Goal: Information Seeking & Learning: Learn about a topic

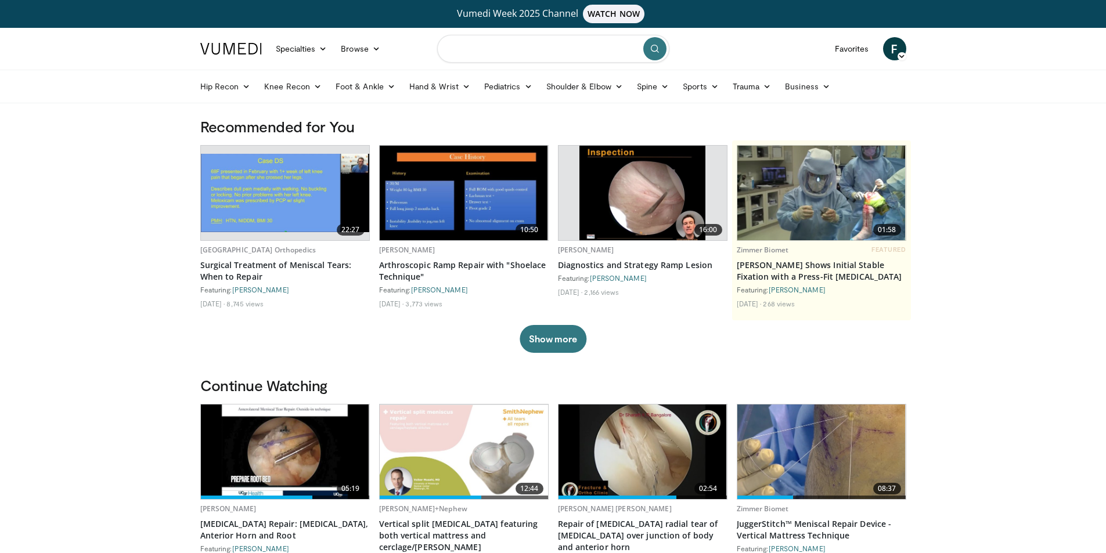
click at [466, 46] on input "Search topics, interventions" at bounding box center [553, 49] width 232 height 28
type input "**********"
click at [653, 49] on icon "submit" at bounding box center [654, 48] width 9 height 9
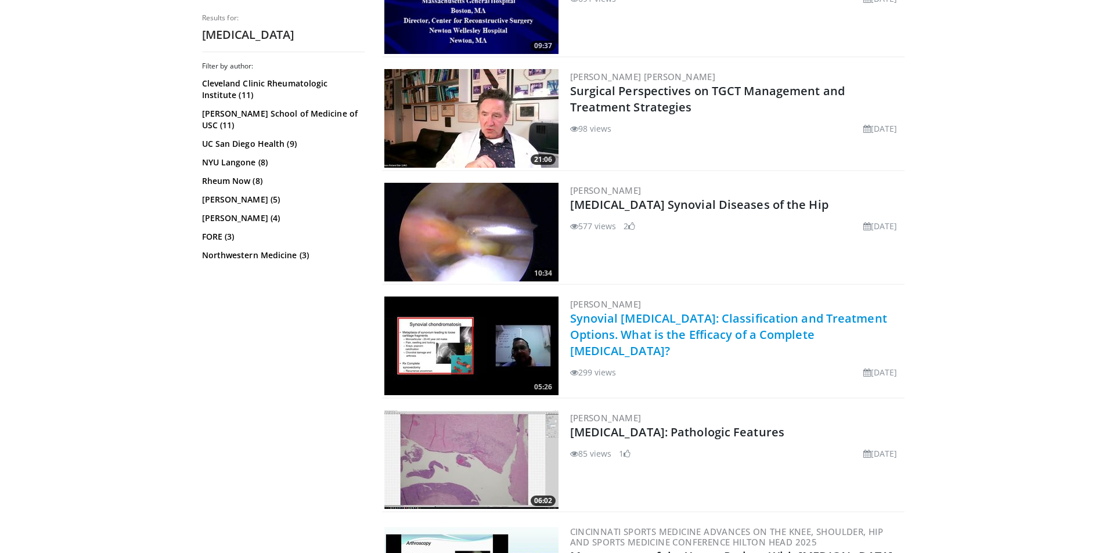
scroll to position [1336, 0]
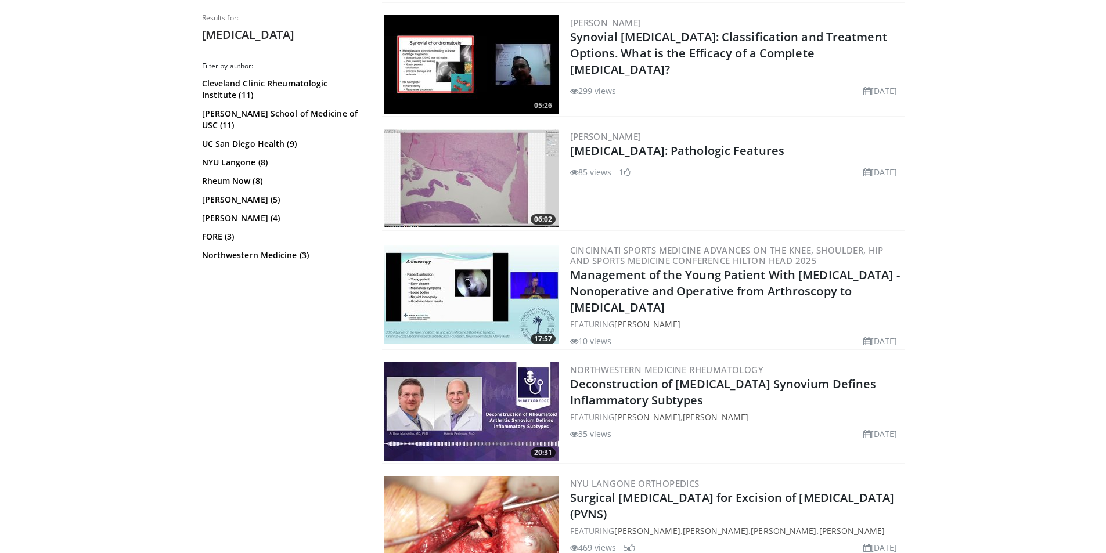
drag, startPoint x: 587, startPoint y: 304, endPoint x: 633, endPoint y: 165, distance: 146.2
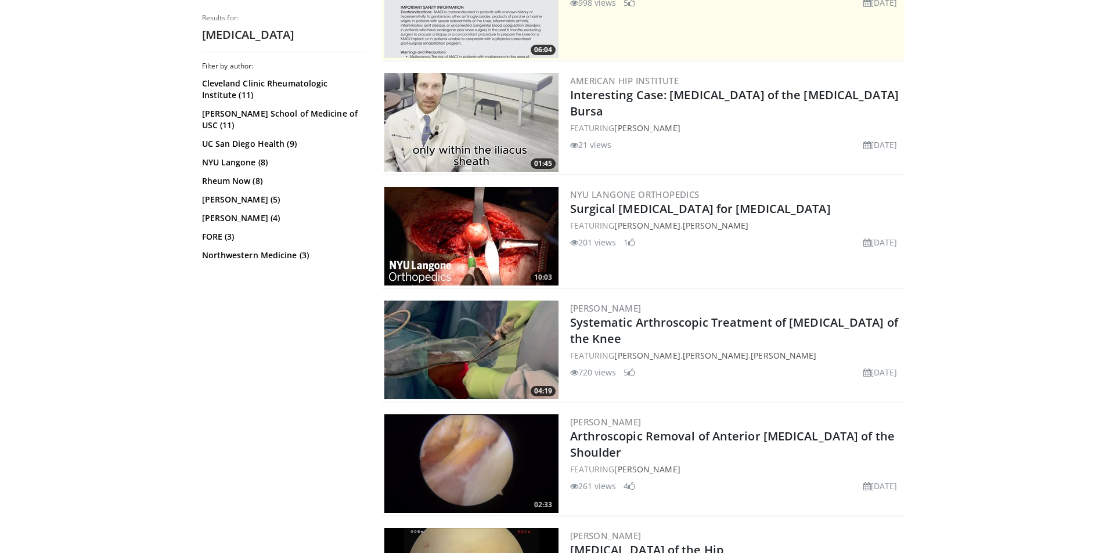
scroll to position [348, 0]
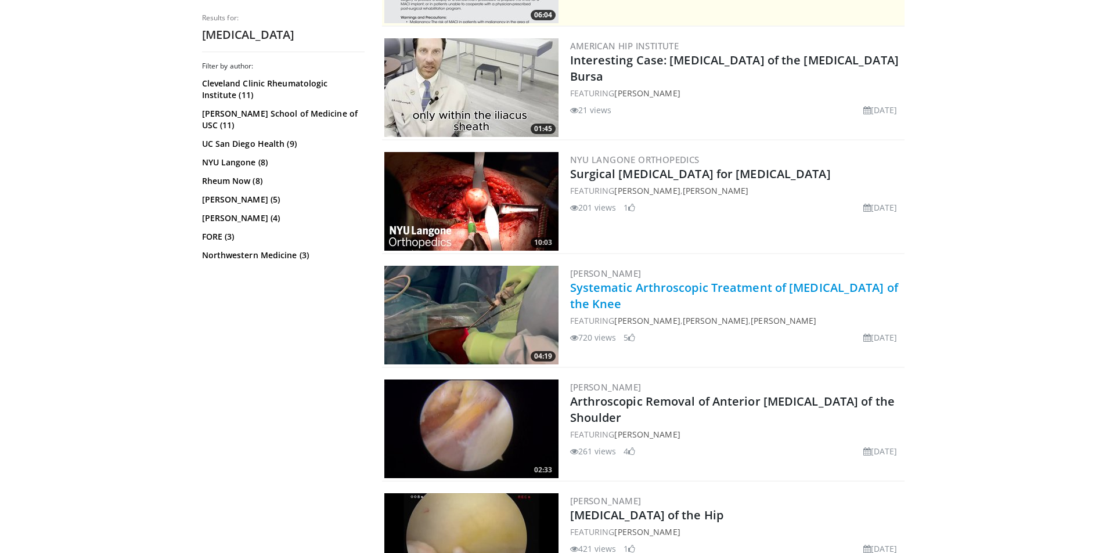
click at [614, 289] on link "Systematic Arthroscopic Treatment of [MEDICAL_DATA] of the Knee" at bounding box center [734, 296] width 328 height 32
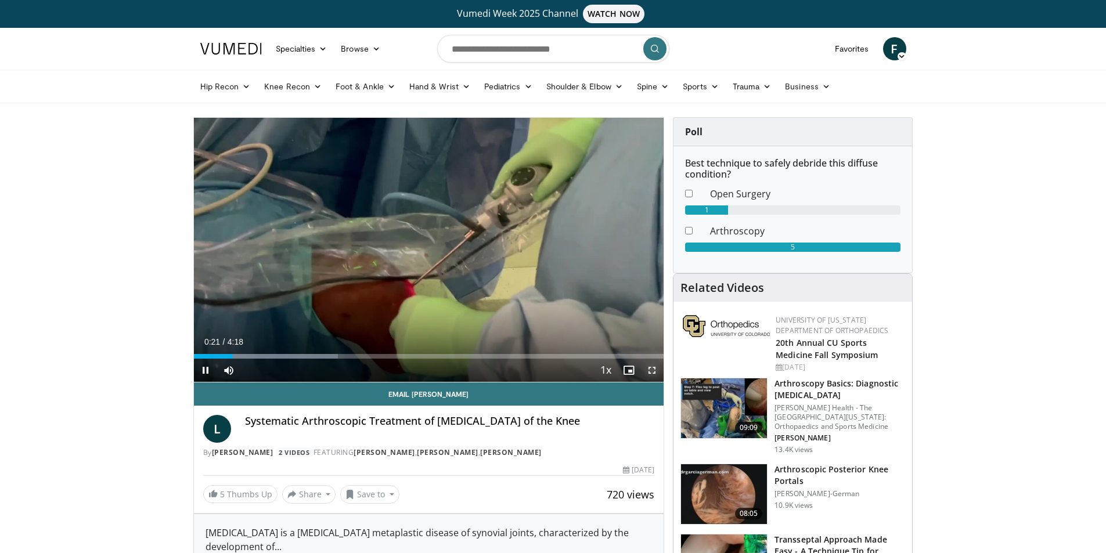
click at [650, 368] on span "Video Player" at bounding box center [652, 370] width 23 height 23
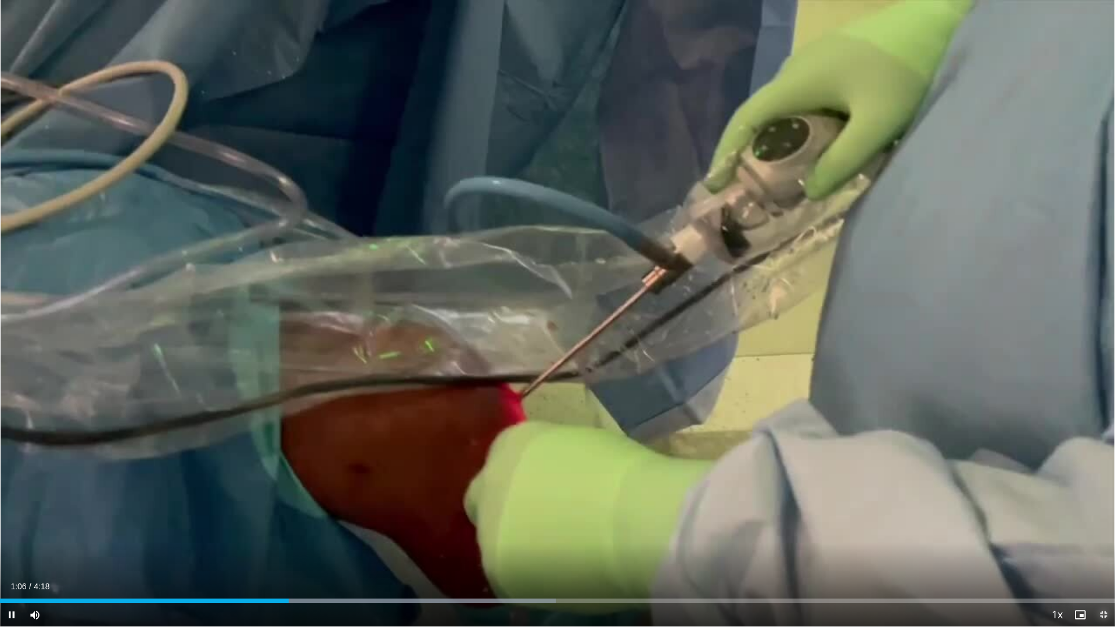
click at [1109, 553] on span "Video Player" at bounding box center [1103, 614] width 23 height 23
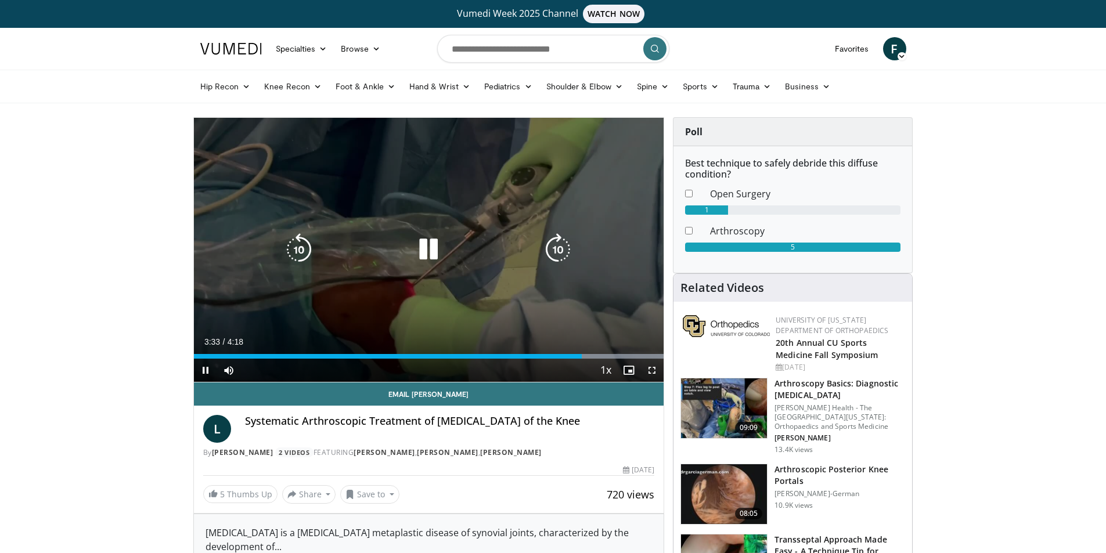
click at [312, 250] on icon "Video Player" at bounding box center [299, 249] width 33 height 33
click at [301, 251] on icon "Video Player" at bounding box center [299, 249] width 33 height 33
click at [303, 248] on icon "Video Player" at bounding box center [299, 249] width 33 height 33
click at [301, 249] on icon "Video Player" at bounding box center [299, 249] width 33 height 33
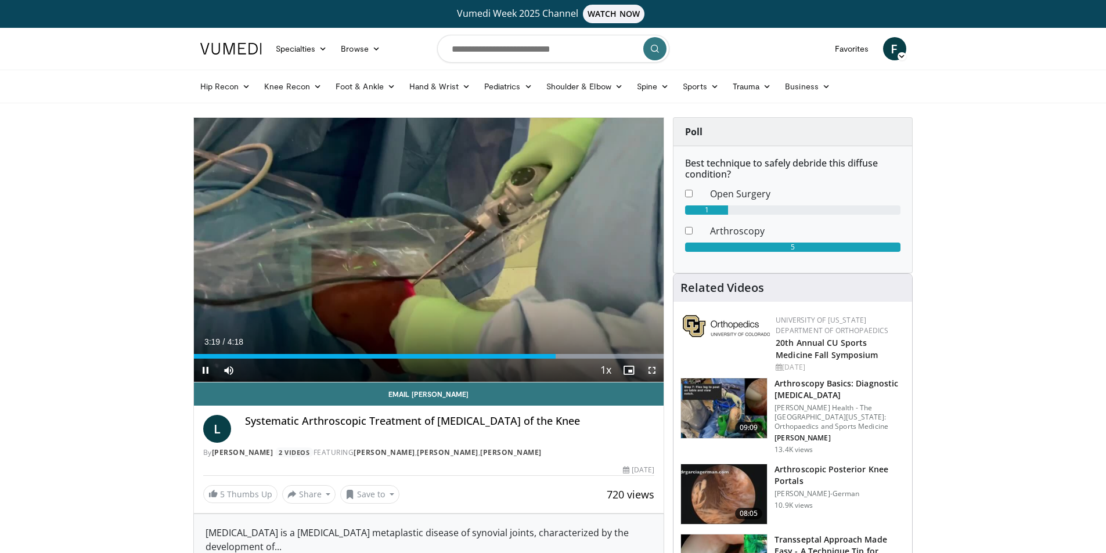
click at [655, 369] on span "Video Player" at bounding box center [652, 370] width 23 height 23
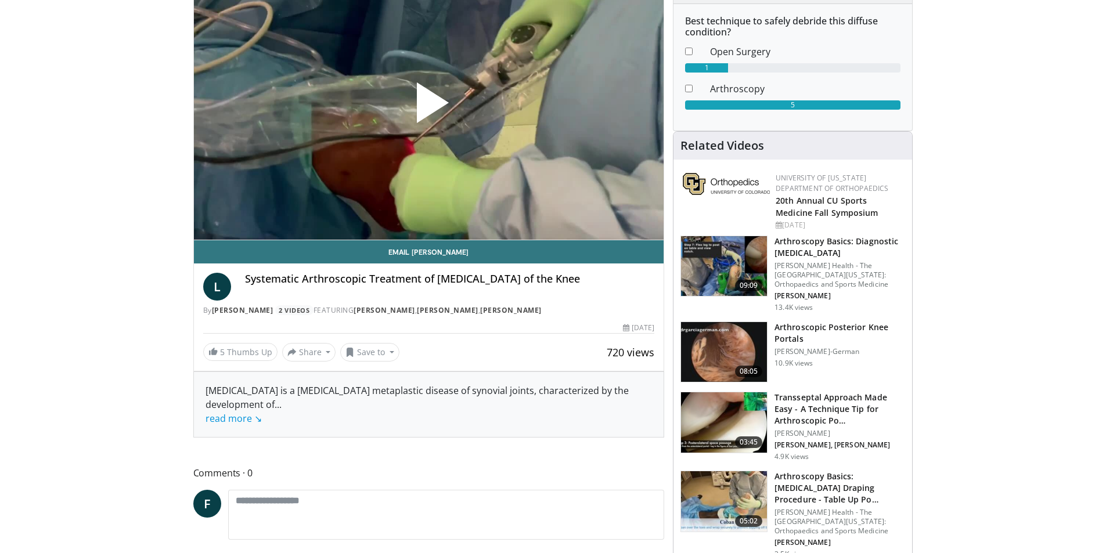
scroll to position [116, 0]
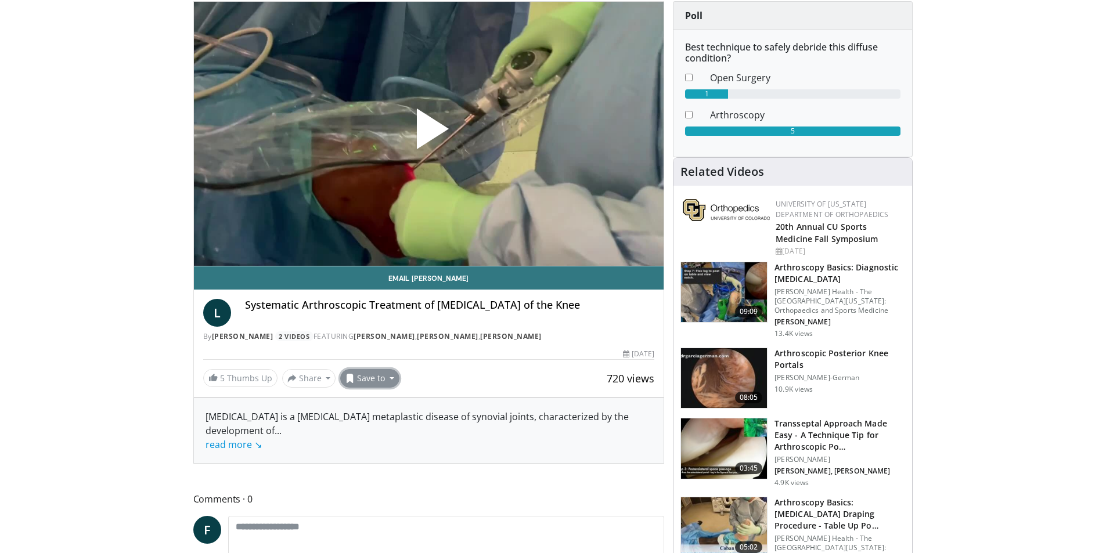
click at [390, 377] on button "Save to" at bounding box center [369, 378] width 59 height 19
click at [377, 404] on span "Add to Favorites" at bounding box center [390, 403] width 71 height 13
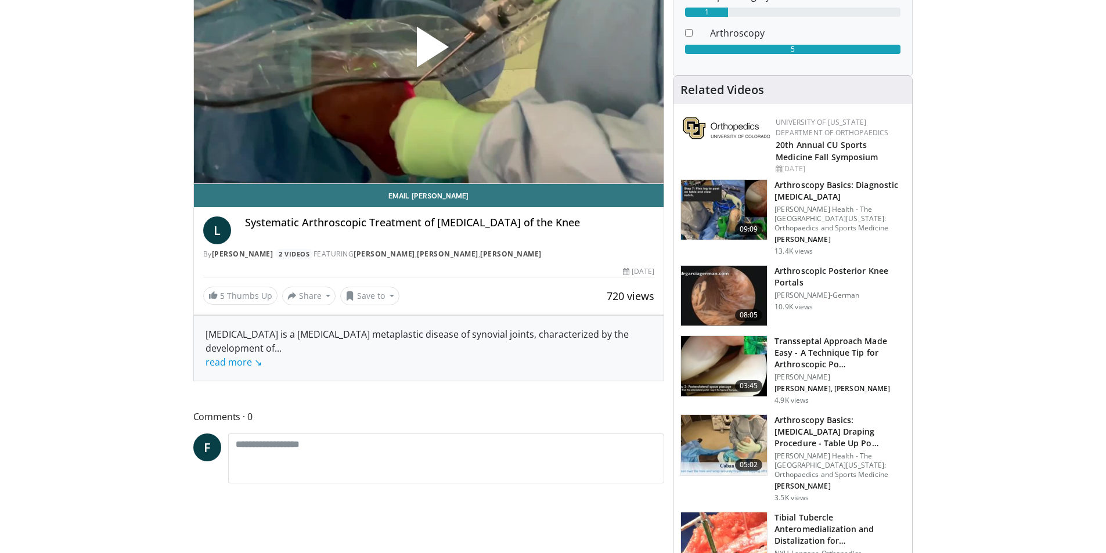
scroll to position [194, 0]
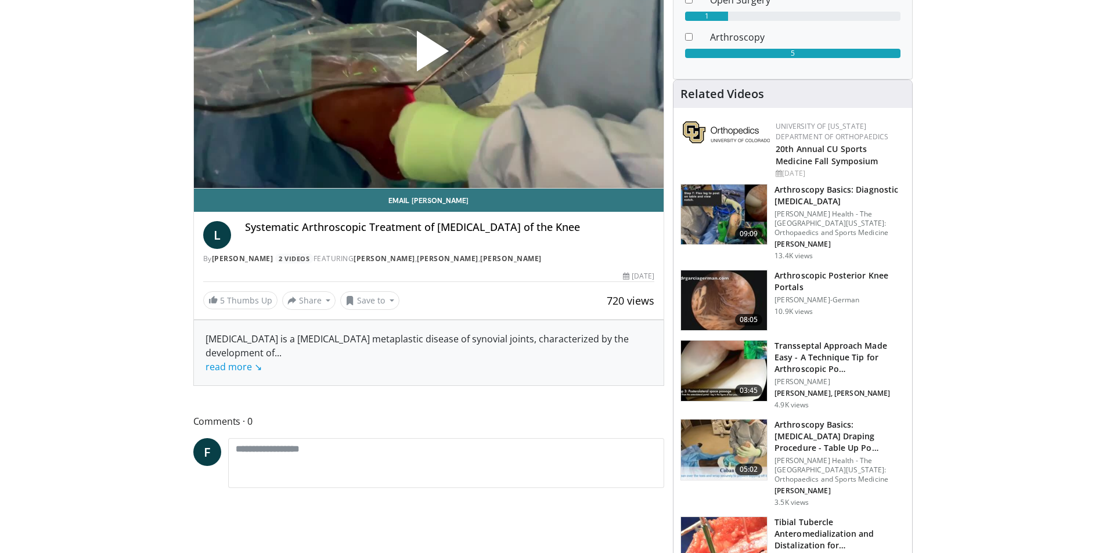
click at [793, 290] on h3 "Arthroscopic Posterior Knee Portals" at bounding box center [840, 281] width 131 height 23
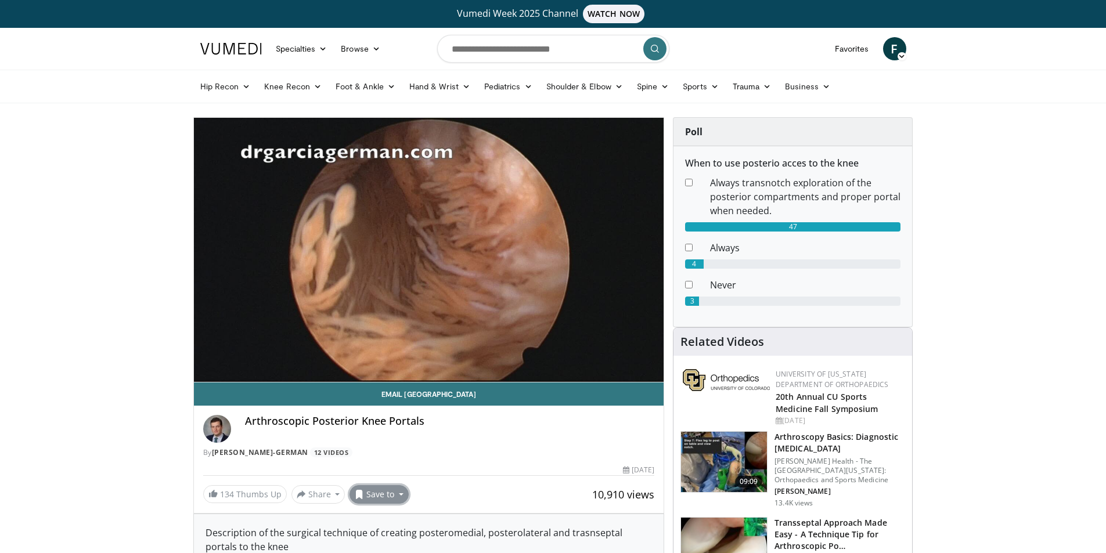
click at [390, 489] on button "Save to" at bounding box center [379, 494] width 59 height 19
click at [401, 445] on span "Add to Favorites" at bounding box center [399, 442] width 71 height 13
click at [902, 57] on icon at bounding box center [902, 56] width 8 height 8
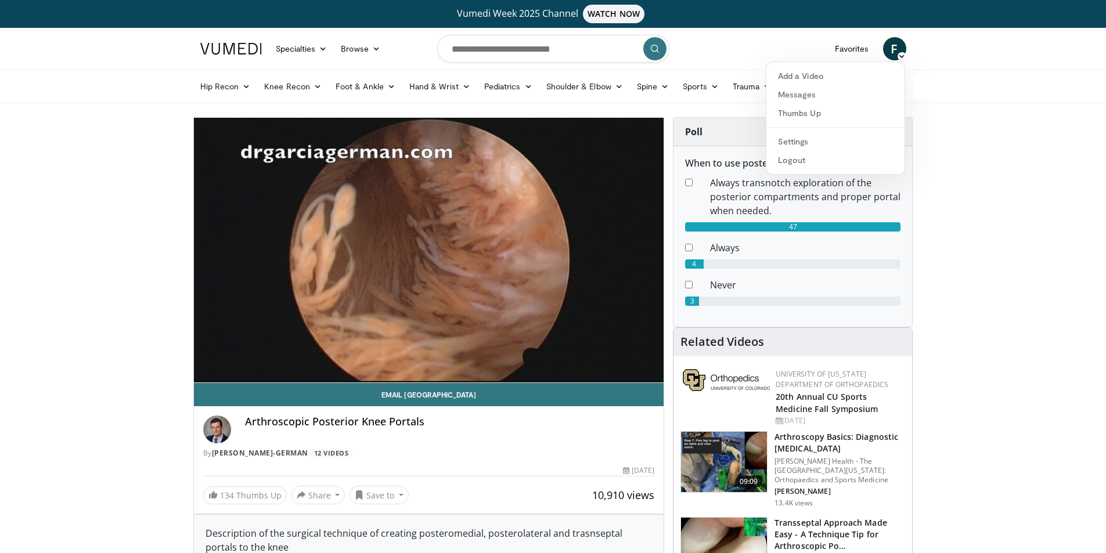
click at [902, 53] on icon at bounding box center [902, 56] width 8 height 8
click at [894, 47] on span "F" at bounding box center [894, 48] width 23 height 23
click at [892, 48] on span "F" at bounding box center [894, 48] width 23 height 23
click at [846, 50] on link "Favorites" at bounding box center [852, 48] width 48 height 23
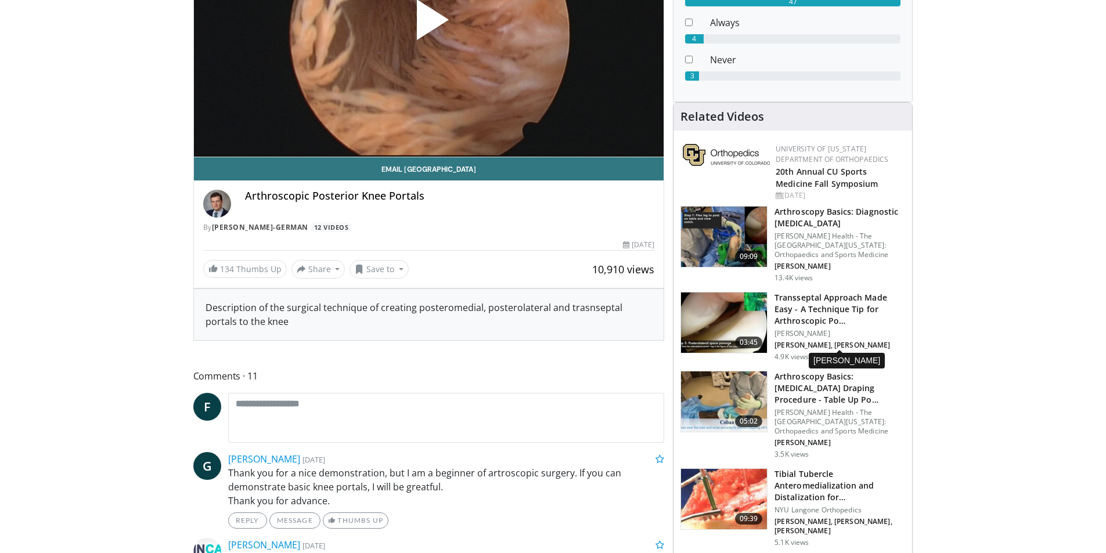
scroll to position [232, 0]
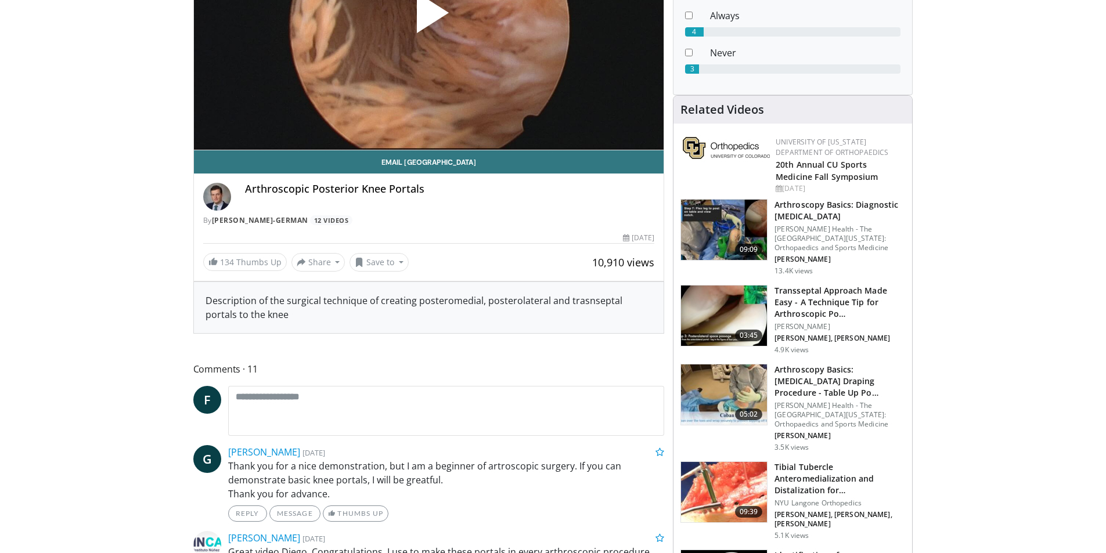
click at [733, 315] on img at bounding box center [724, 316] width 86 height 60
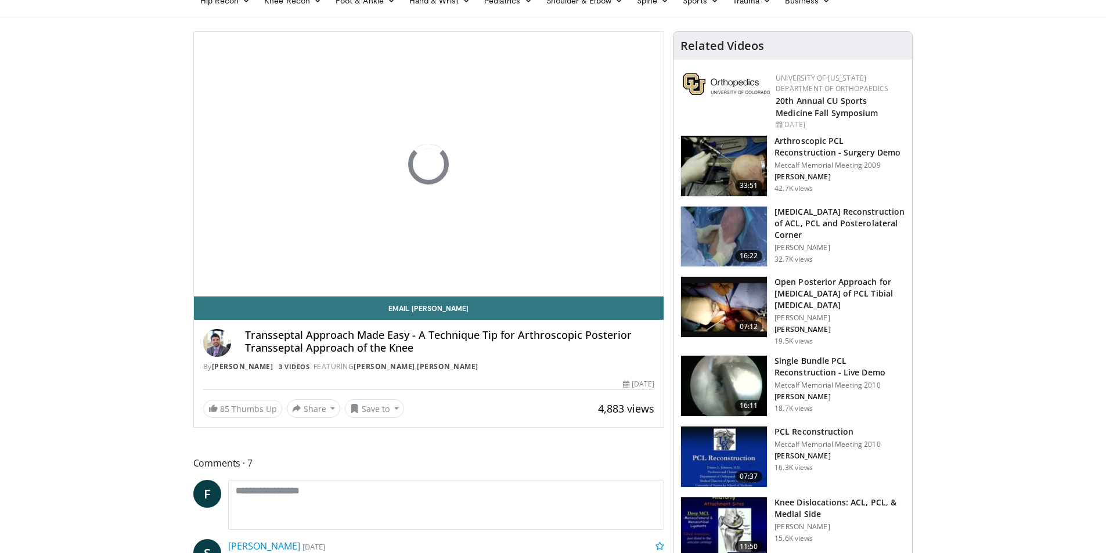
scroll to position [116, 0]
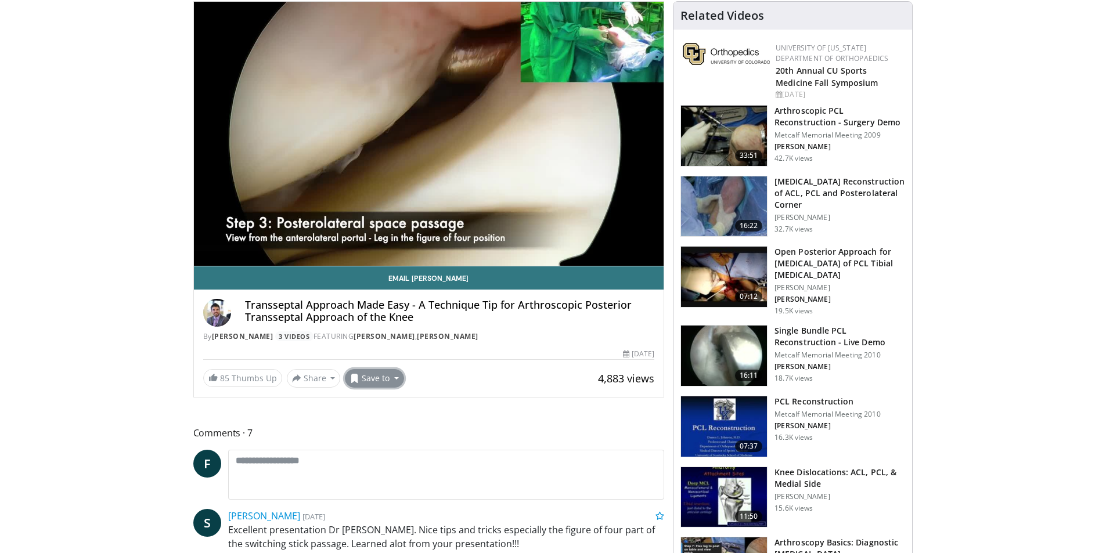
click at [367, 379] on button "Save to" at bounding box center [374, 378] width 59 height 19
click at [377, 400] on span "Add to Favorites" at bounding box center [394, 403] width 71 height 13
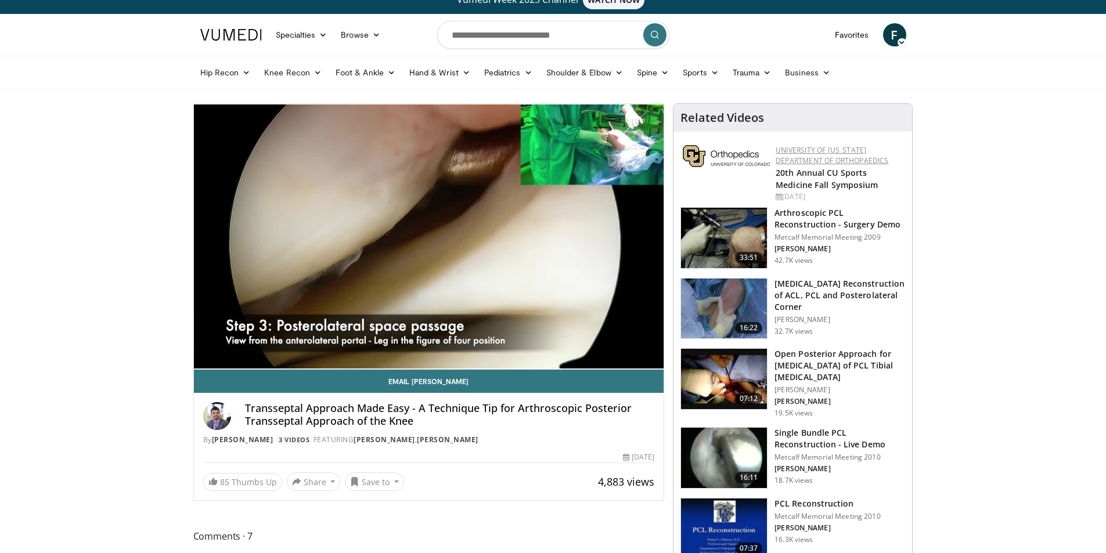
scroll to position [0, 0]
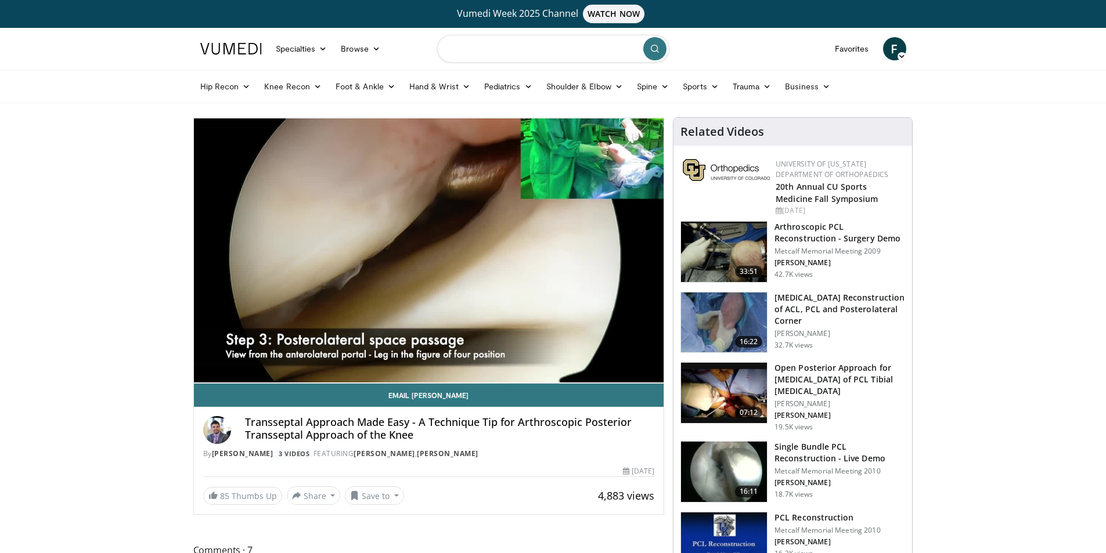
click at [463, 53] on input "Search topics, interventions" at bounding box center [553, 49] width 232 height 28
click at [474, 48] on input "*********" at bounding box center [553, 49] width 232 height 28
drag, startPoint x: 515, startPoint y: 47, endPoint x: 448, endPoint y: 49, distance: 67.4
click at [448, 49] on input "**********" at bounding box center [553, 49] width 232 height 28
click at [526, 56] on input "**********" at bounding box center [553, 49] width 232 height 28
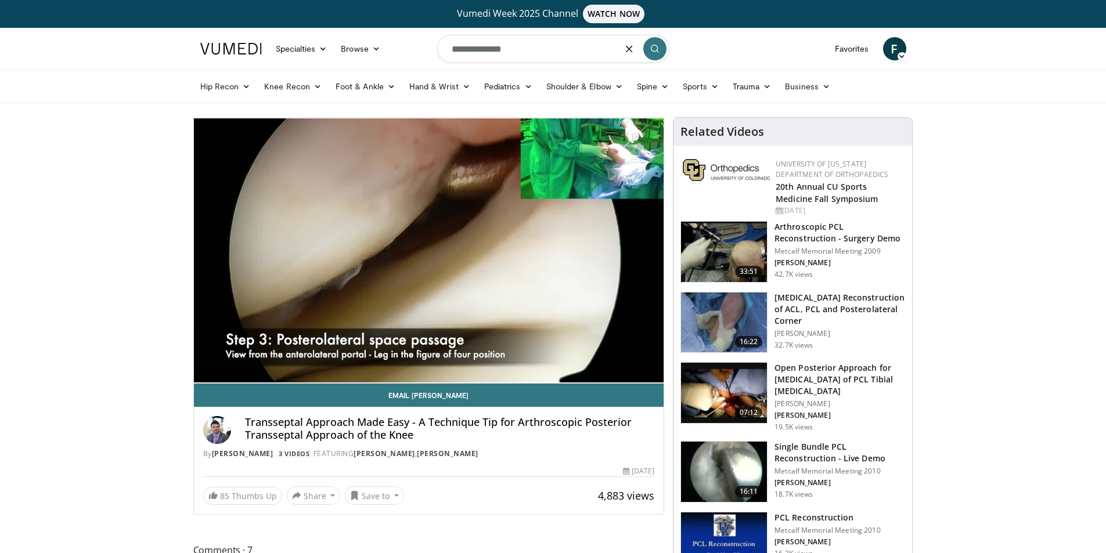
click at [471, 51] on input "**********" at bounding box center [553, 49] width 232 height 28
click at [513, 51] on input "**********" at bounding box center [553, 49] width 232 height 28
type input "**********"
click at [654, 52] on icon "submit" at bounding box center [654, 48] width 9 height 9
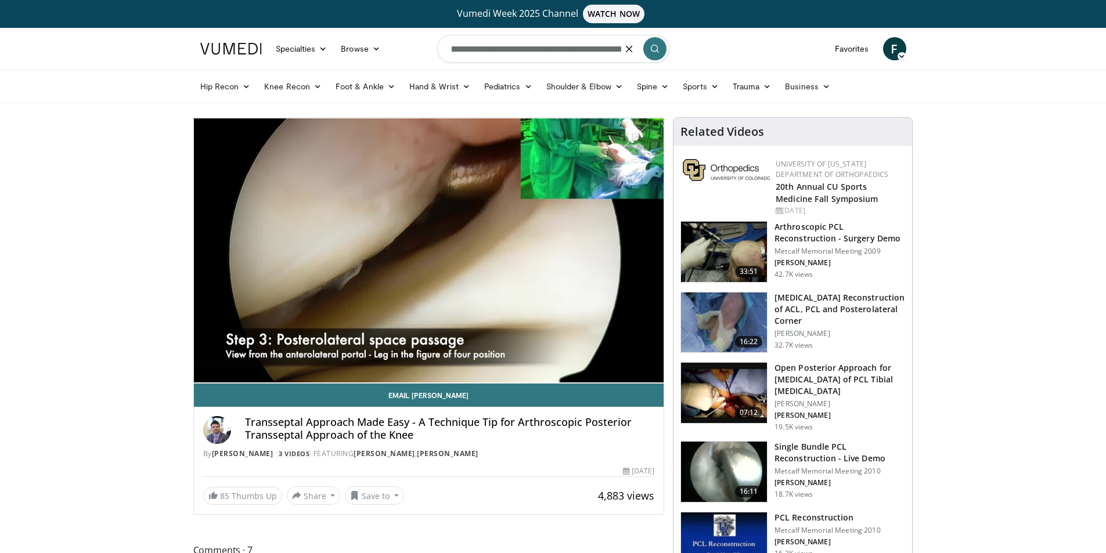
scroll to position [0, 0]
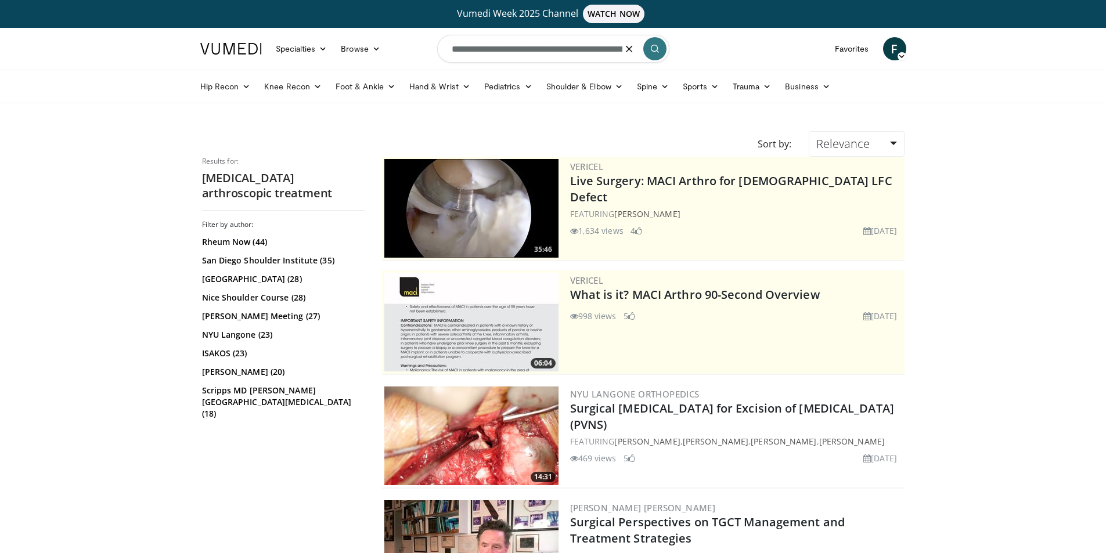
click at [624, 52] on form "**********" at bounding box center [553, 49] width 232 height 42
click at [623, 42] on button "button" at bounding box center [629, 48] width 23 height 23
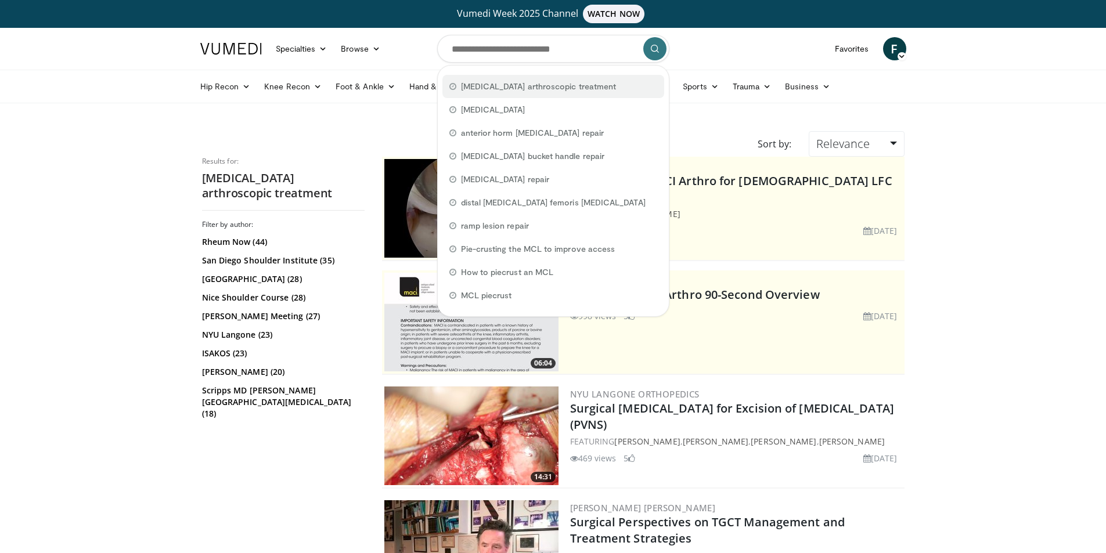
click at [506, 92] on span "[MEDICAL_DATA] arthroscopic treatment" at bounding box center [539, 87] width 156 height 12
type input "**********"
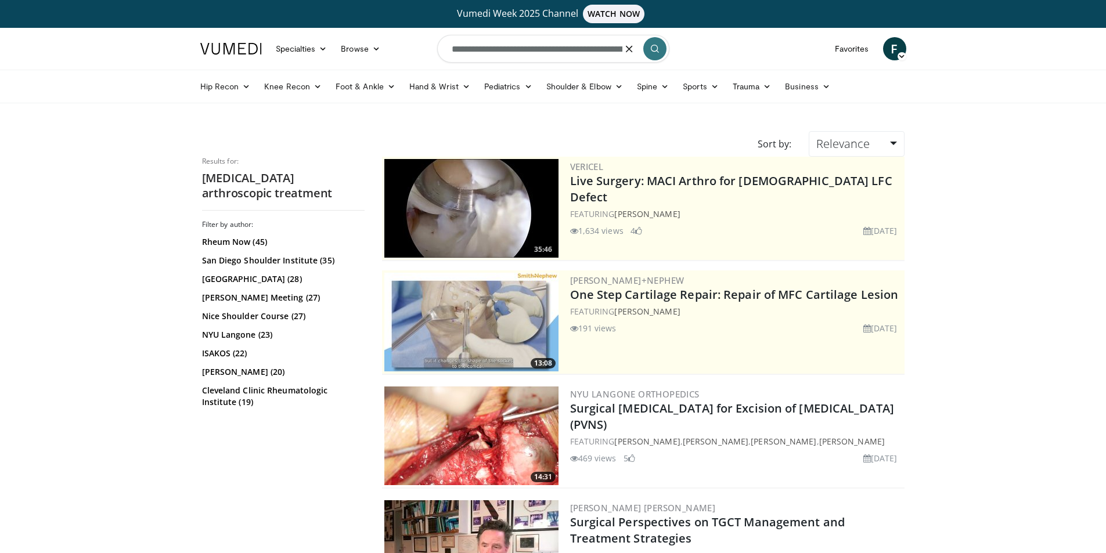
click at [551, 48] on input "**********" at bounding box center [553, 49] width 232 height 28
type input "**********"
drag, startPoint x: 661, startPoint y: 46, endPoint x: 655, endPoint y: 49, distance: 7.3
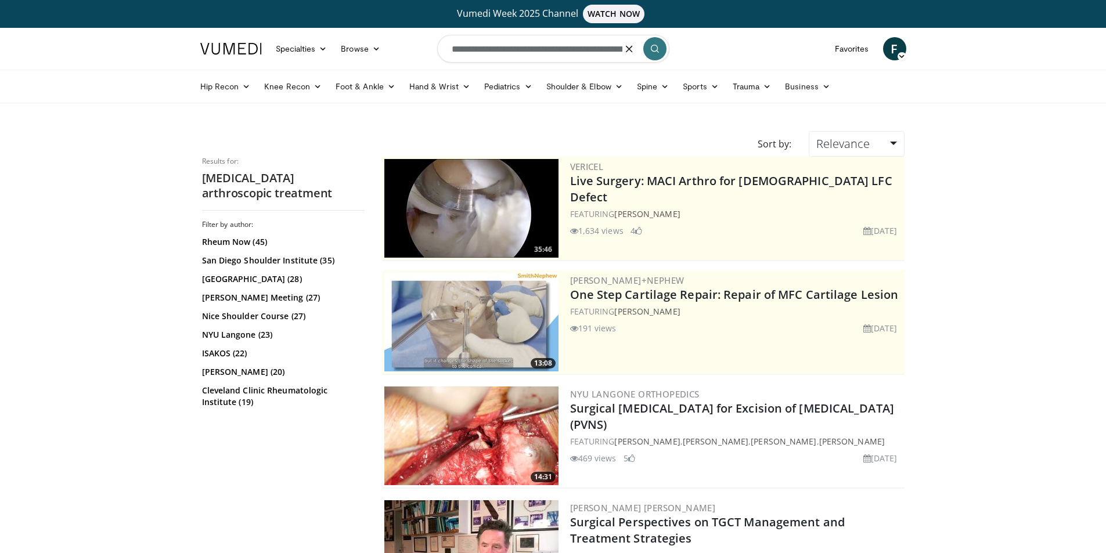
click at [660, 47] on button "submit" at bounding box center [654, 48] width 23 height 23
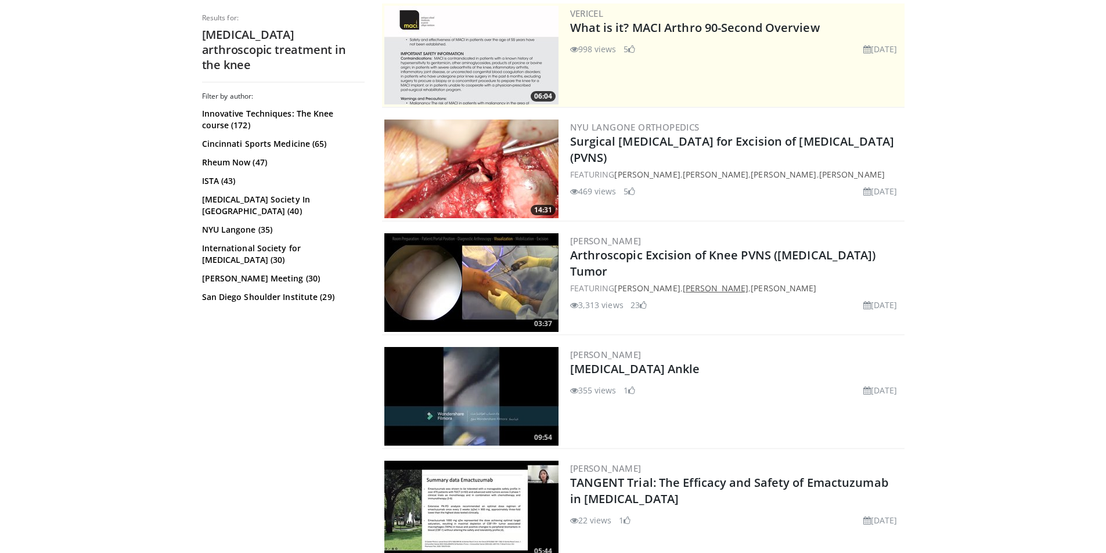
scroll to position [348, 0]
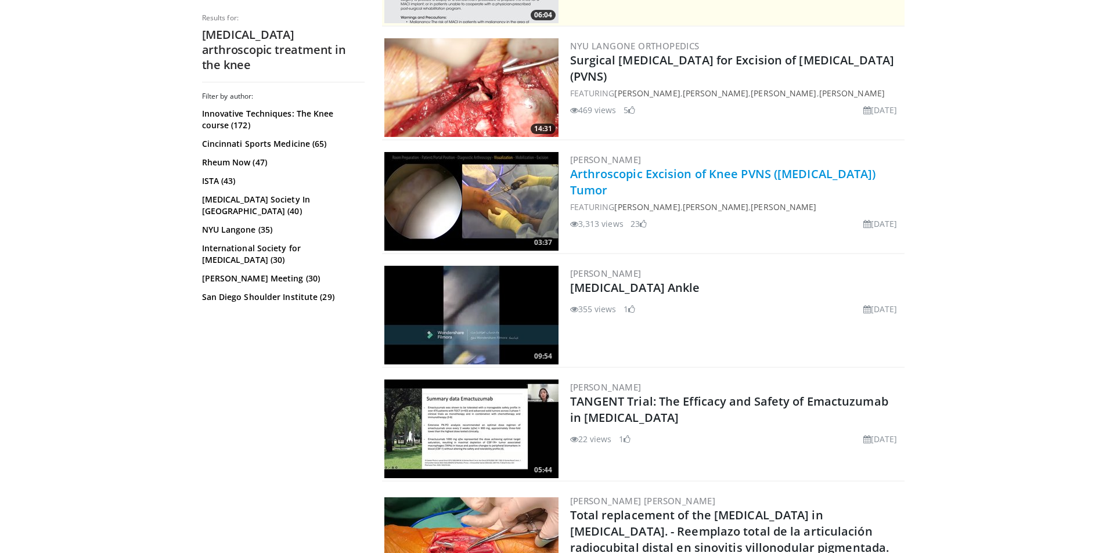
click at [625, 185] on link "Arthroscopic Excision of Knee PVNS ([MEDICAL_DATA]) Tumor" at bounding box center [723, 182] width 306 height 32
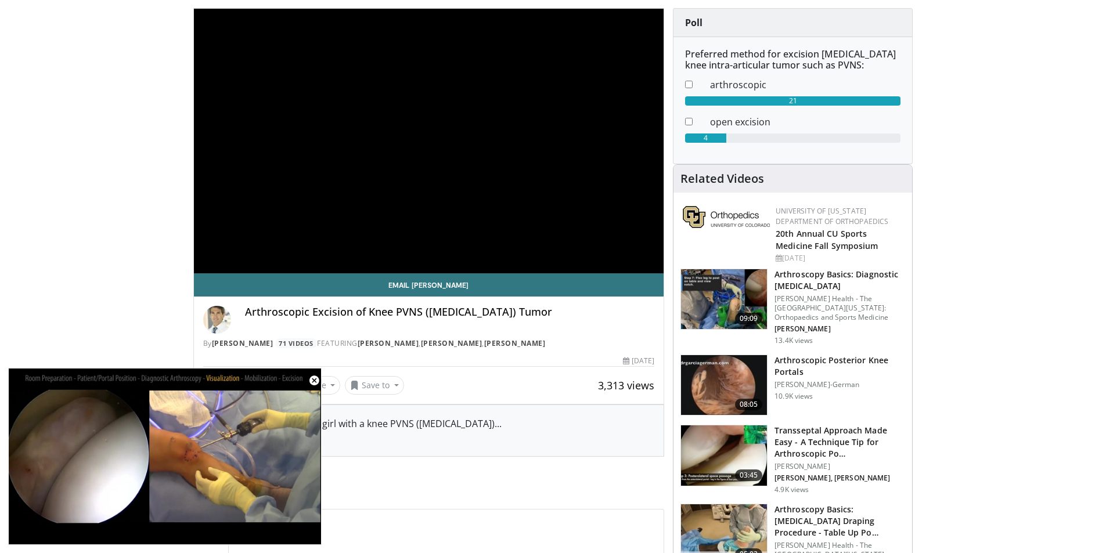
scroll to position [174, 0]
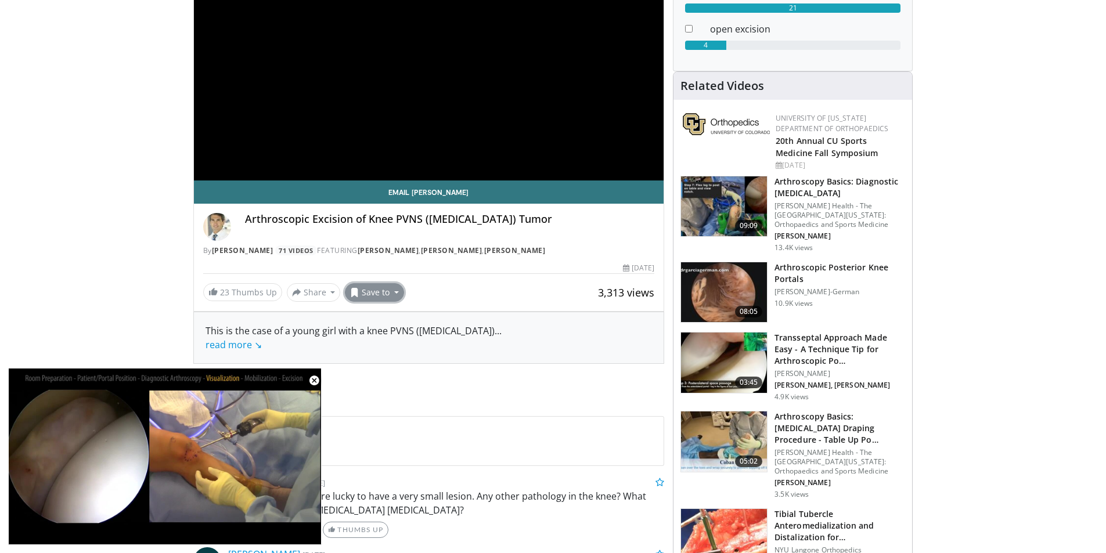
click at [391, 294] on button "Save to" at bounding box center [374, 292] width 59 height 19
click at [395, 319] on span "Add to Favorites" at bounding box center [394, 317] width 71 height 13
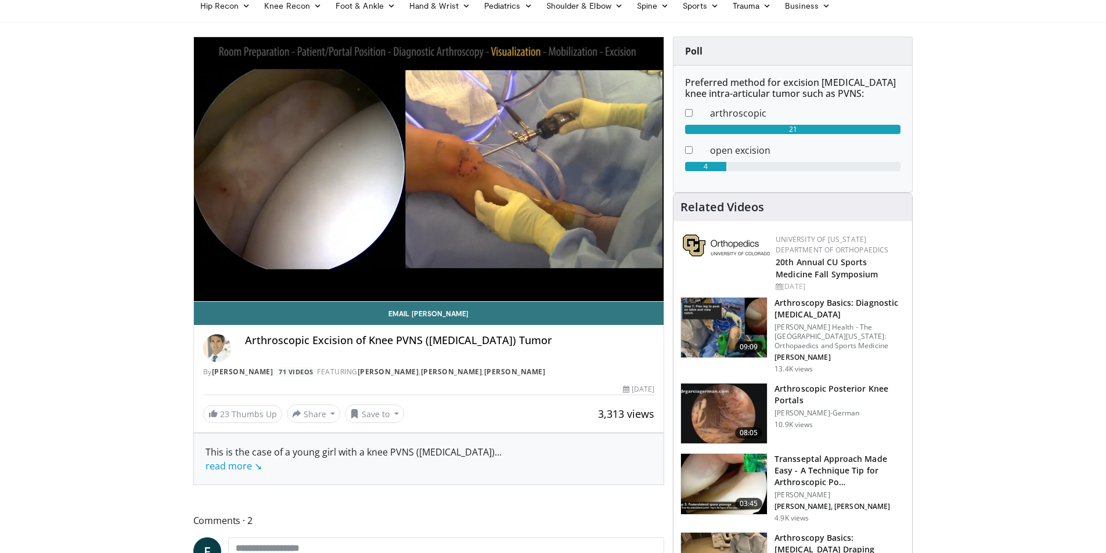
scroll to position [0, 0]
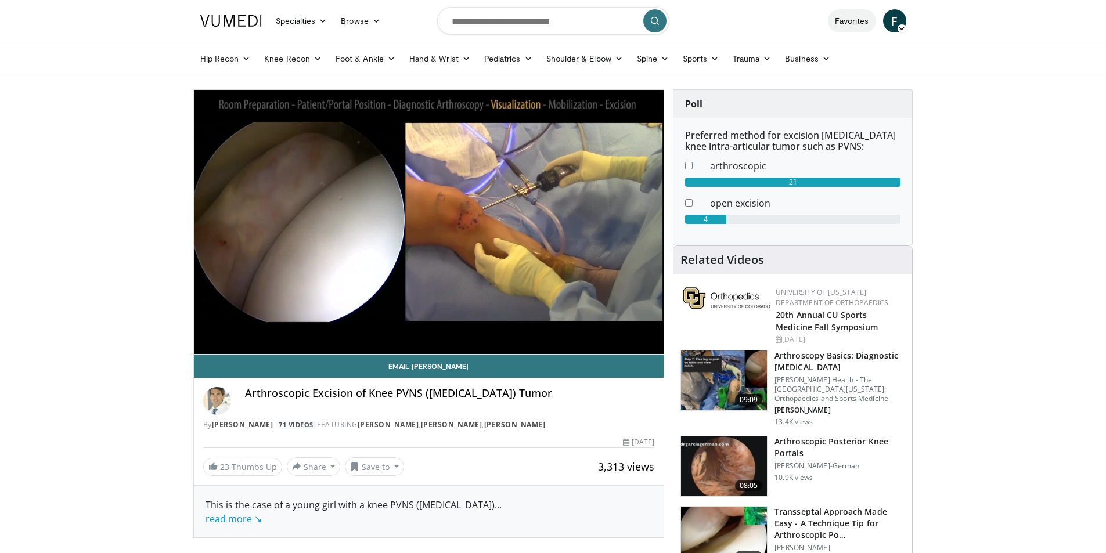
click at [862, 22] on link "Favorites" at bounding box center [852, 20] width 48 height 23
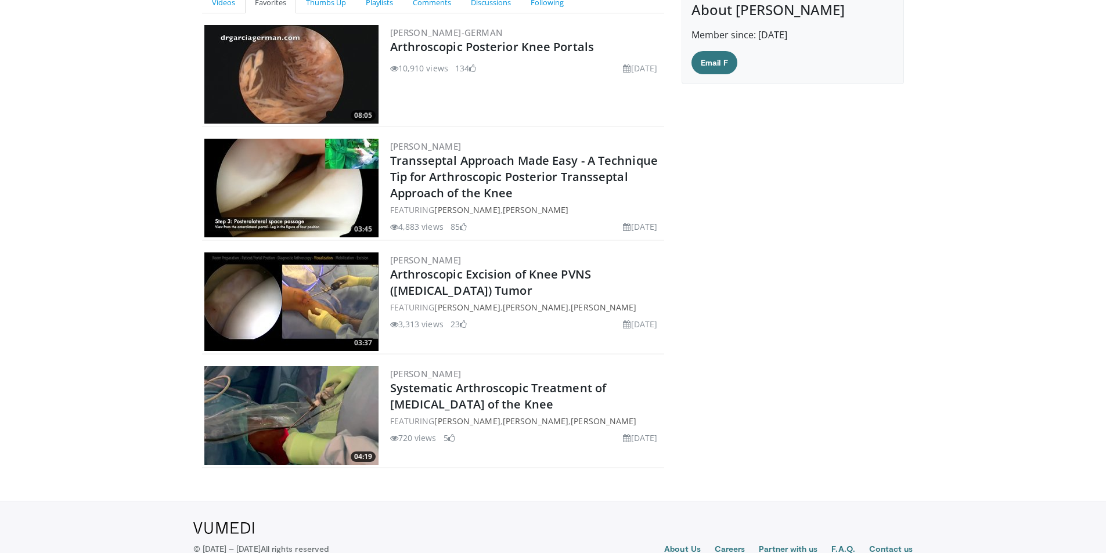
scroll to position [170, 0]
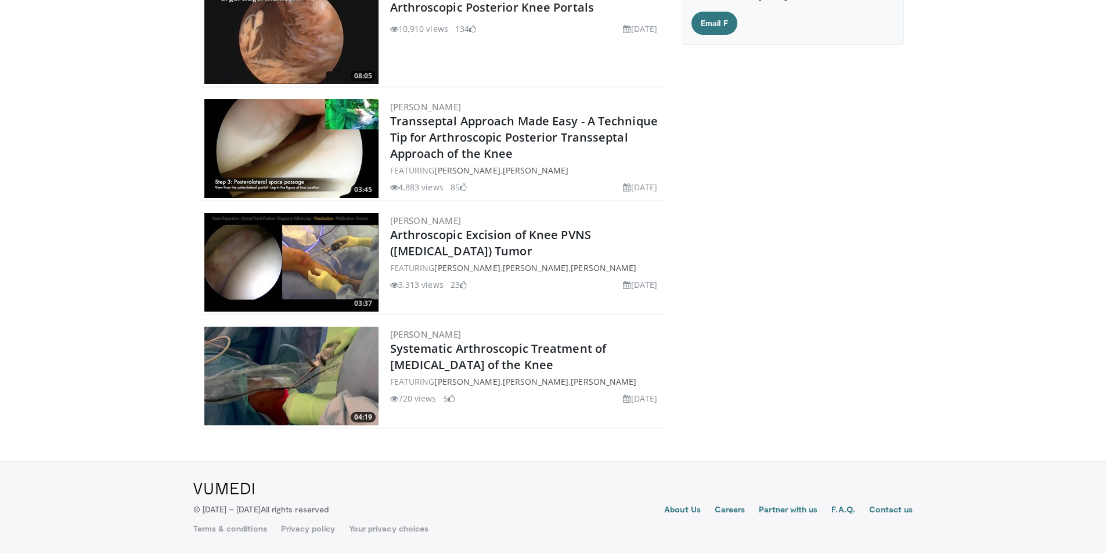
drag, startPoint x: 444, startPoint y: 349, endPoint x: 754, endPoint y: 341, distance: 310.2
click at [753, 342] on div "About F Goodwin Member since: Jan 19, 2011 Email F" at bounding box center [793, 195] width 240 height 486
click at [623, 395] on span at bounding box center [627, 399] width 8 height 8
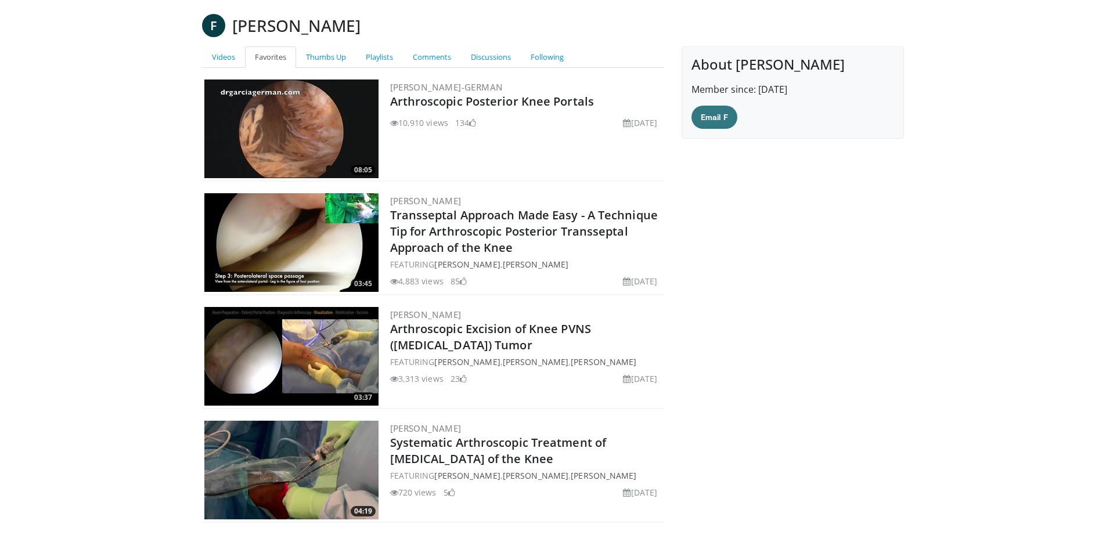
scroll to position [116, 0]
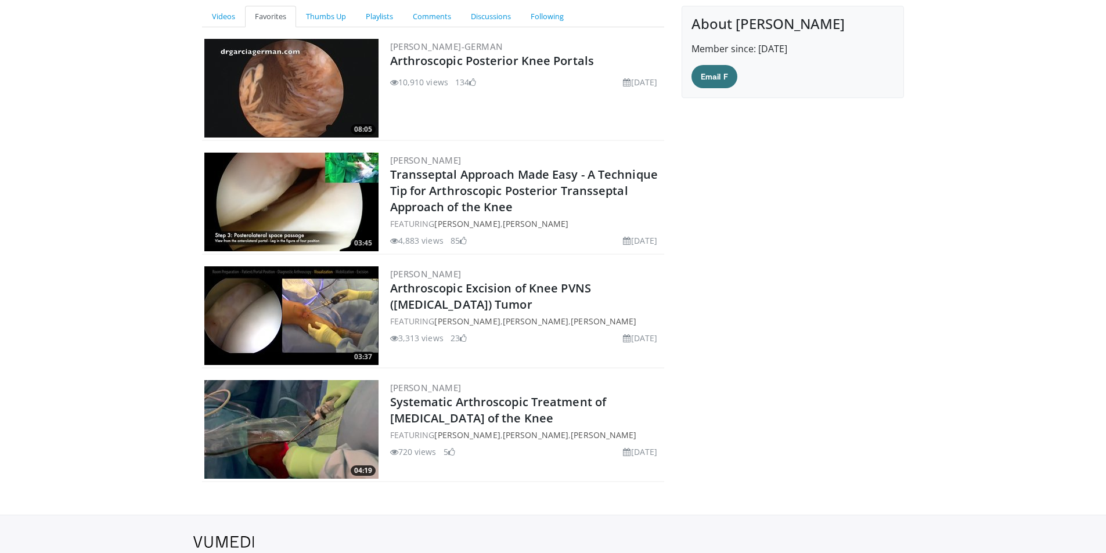
drag, startPoint x: 325, startPoint y: 428, endPoint x: 318, endPoint y: 424, distance: 8.1
click at [318, 424] on img at bounding box center [291, 429] width 174 height 99
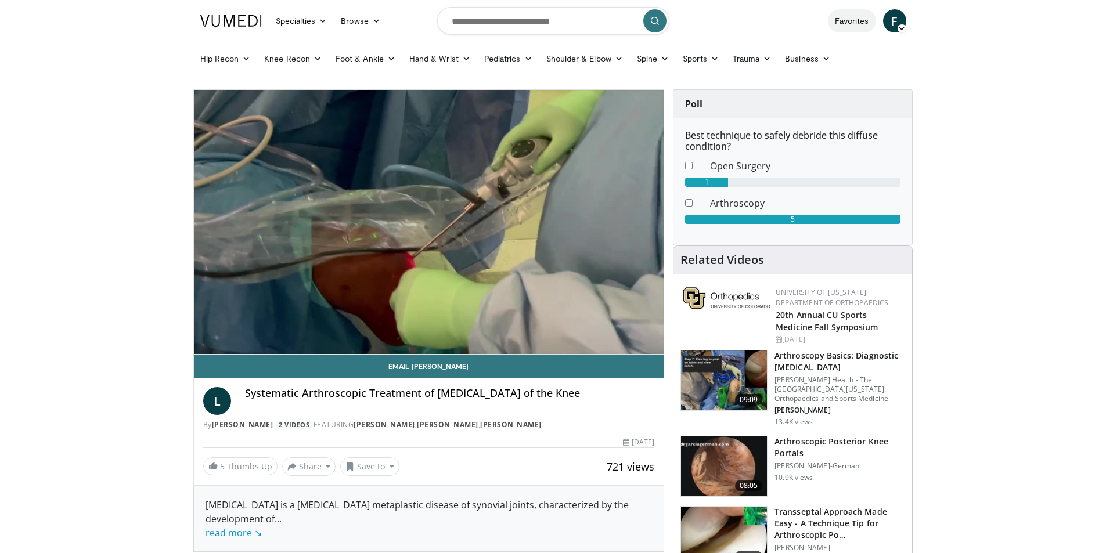
click at [853, 26] on link "Favorites" at bounding box center [852, 20] width 48 height 23
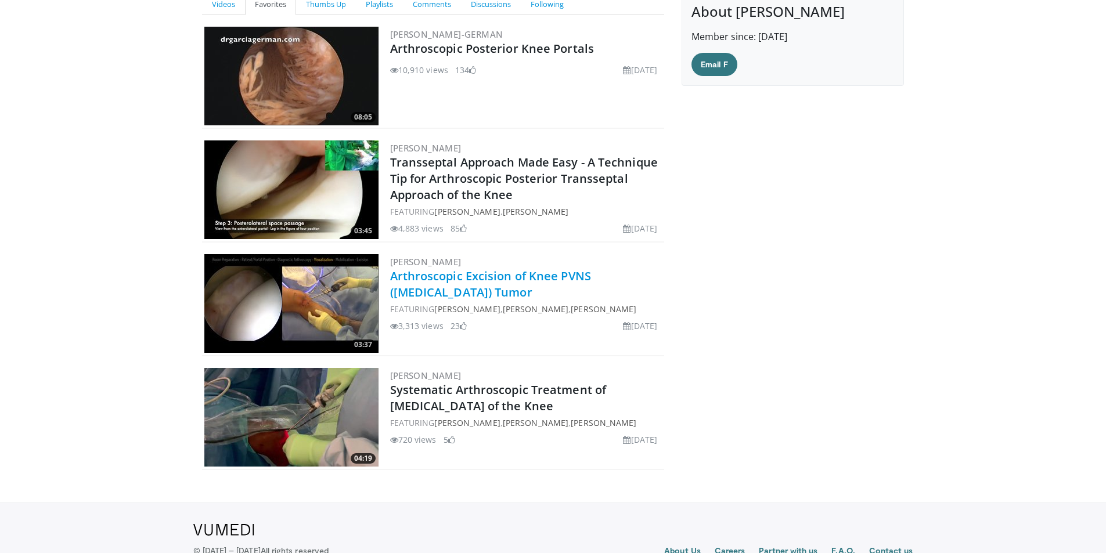
scroll to position [170, 0]
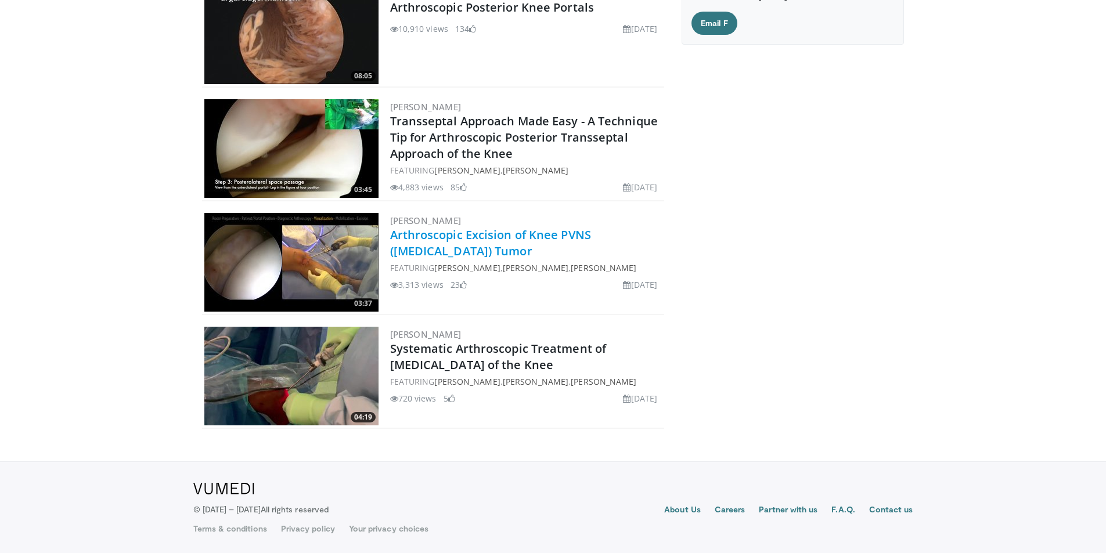
drag, startPoint x: 429, startPoint y: 237, endPoint x: 437, endPoint y: 235, distance: 8.9
click at [437, 235] on link "Arthroscopic Excision of Knee PVNS ([MEDICAL_DATA]) Tumor" at bounding box center [490, 243] width 201 height 32
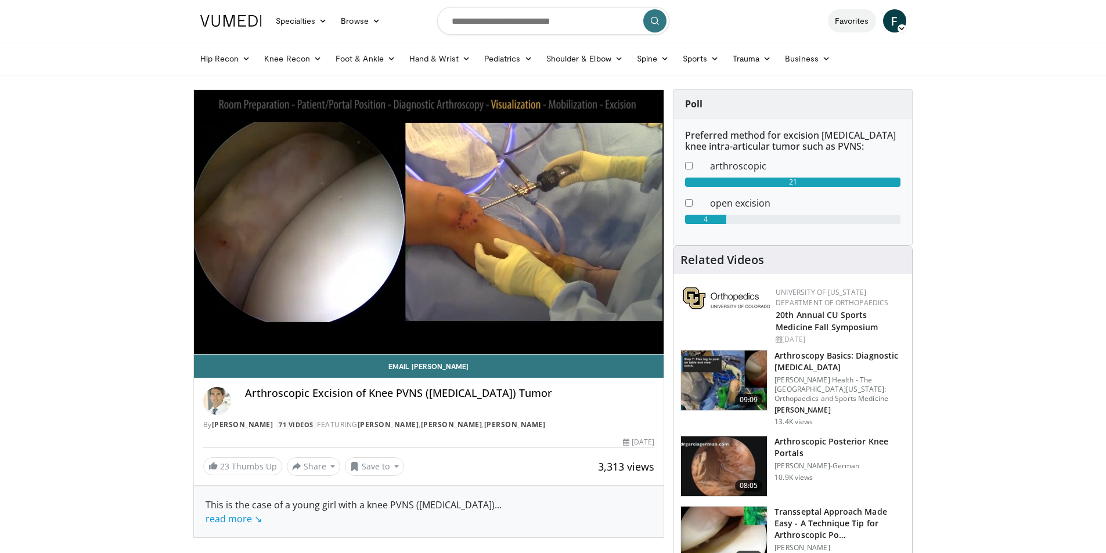
click at [847, 18] on link "Favorites" at bounding box center [852, 20] width 48 height 23
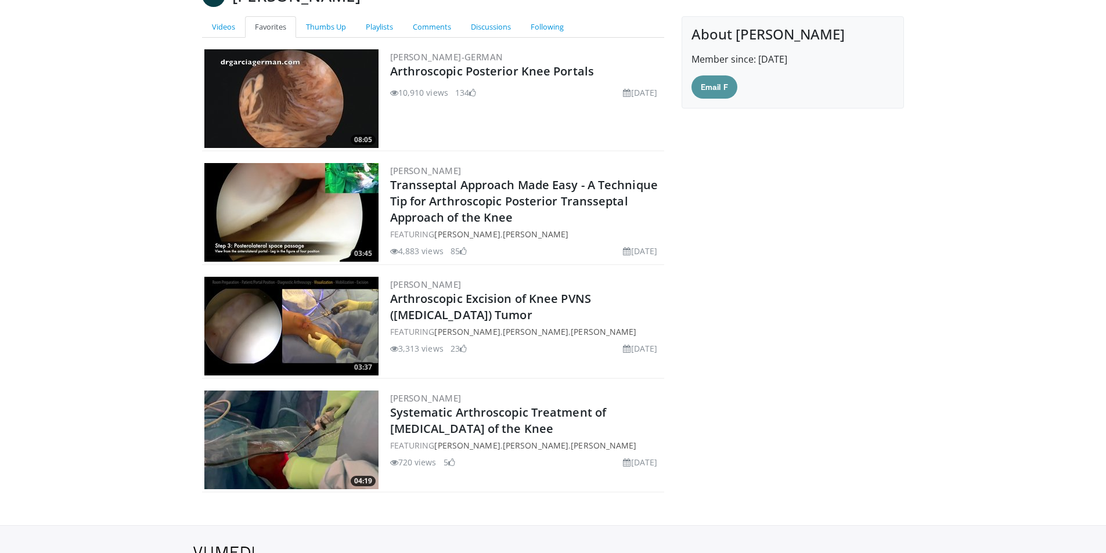
scroll to position [116, 0]
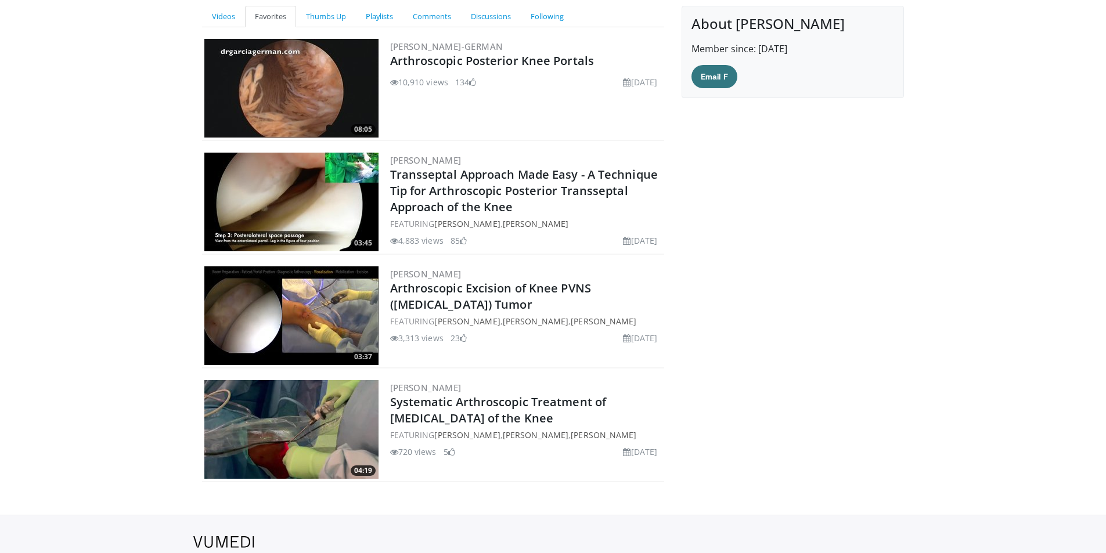
click at [455, 454] on span at bounding box center [451, 452] width 7 height 8
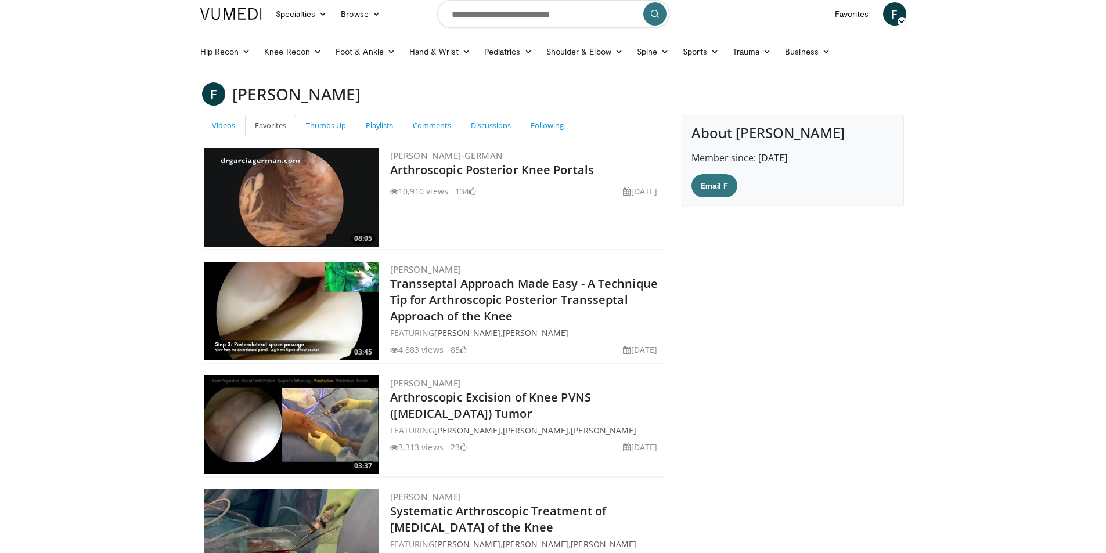
scroll to position [0, 0]
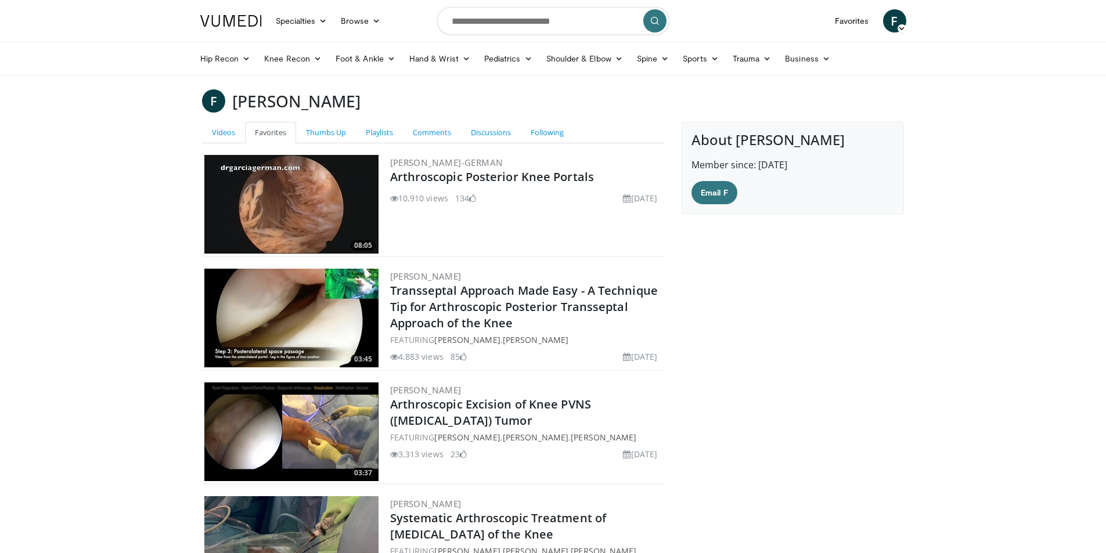
click at [245, 17] on img at bounding box center [231, 21] width 62 height 12
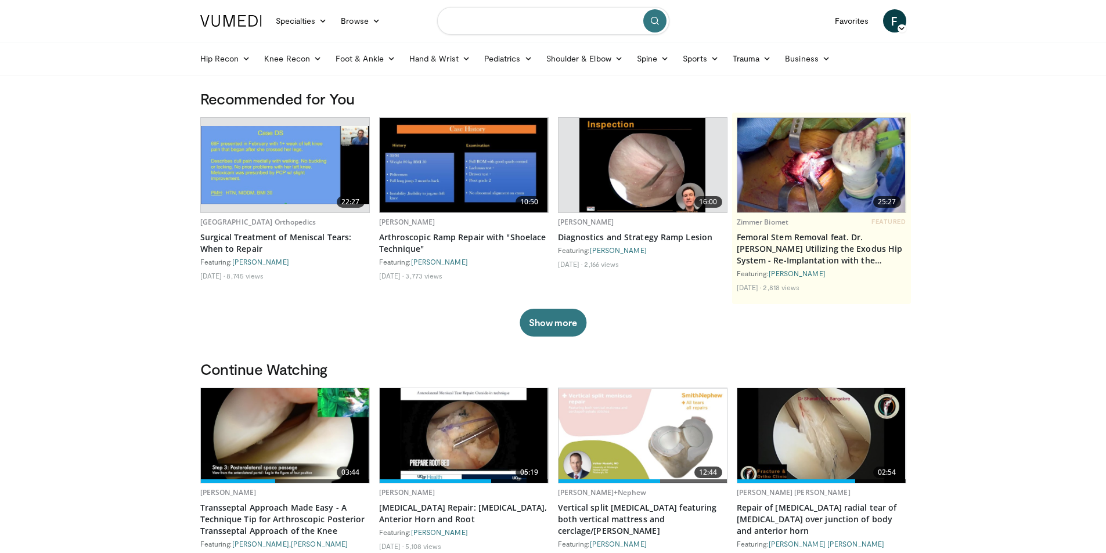
click at [470, 21] on input "Search topics, interventions" at bounding box center [553, 21] width 232 height 28
type input "**********"
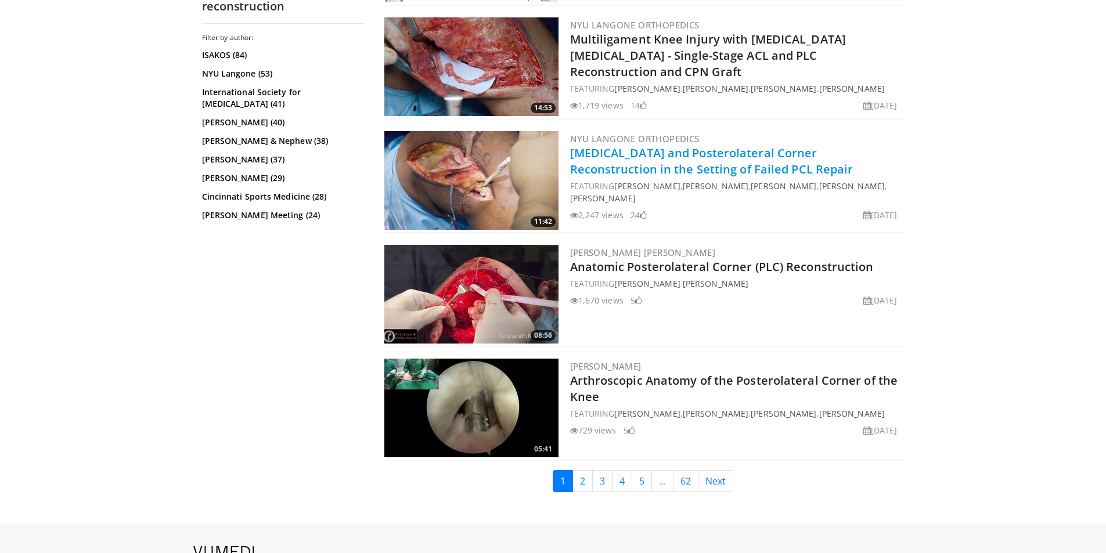
scroll to position [2795, 0]
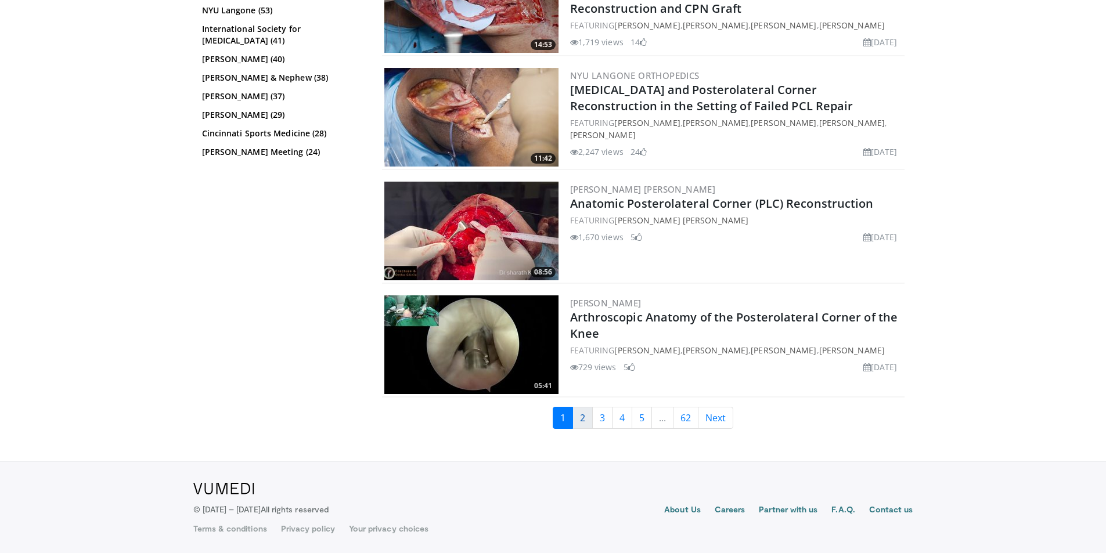
click at [584, 419] on link "2" at bounding box center [583, 418] width 20 height 22
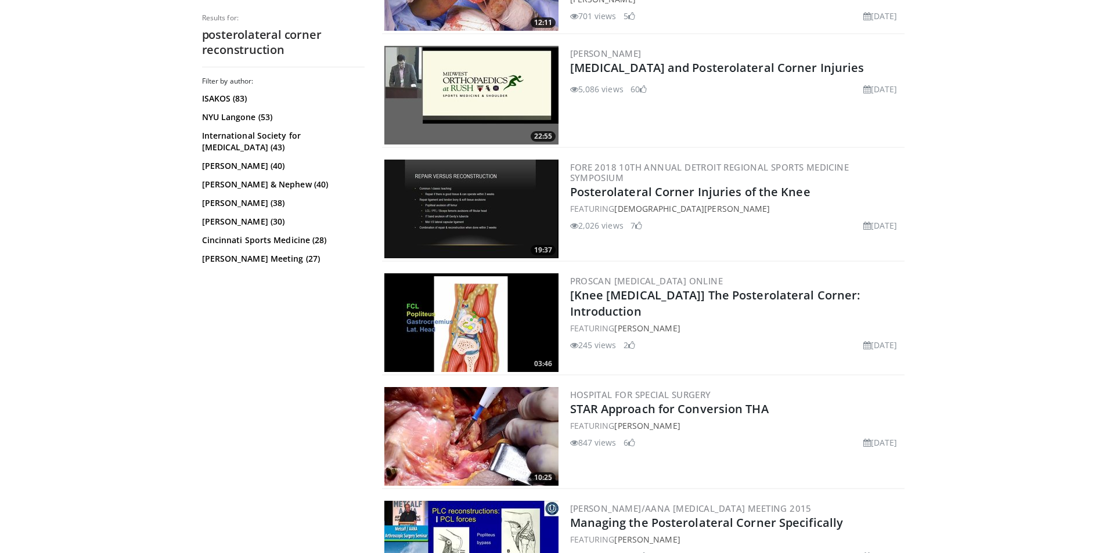
scroll to position [1278, 0]
